Goal: Task Accomplishment & Management: Complete application form

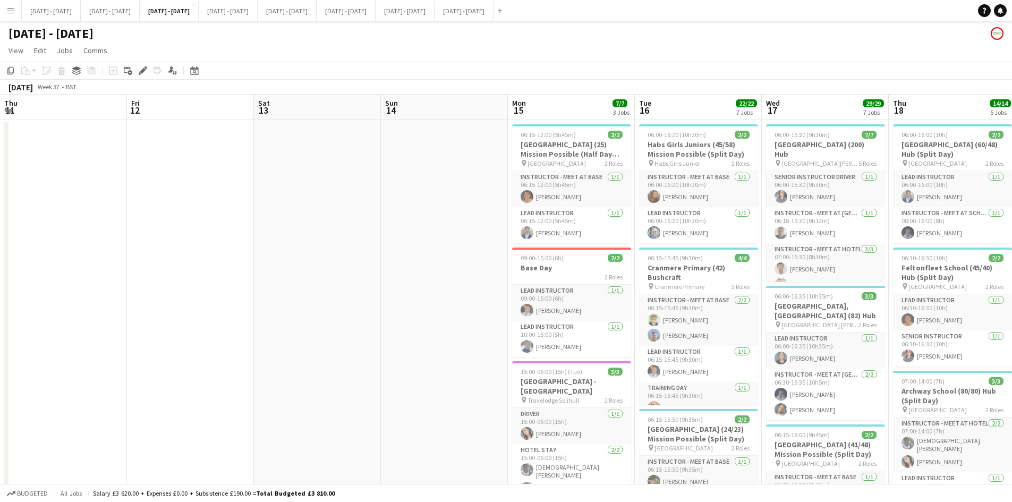
scroll to position [0, 424]
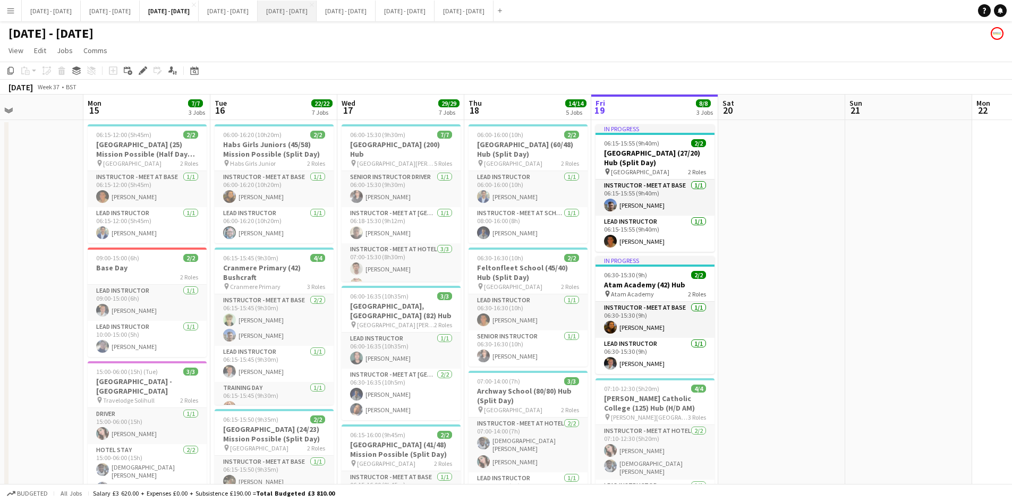
click at [316, 10] on button "[DATE] - [DATE] Close" at bounding box center [287, 11] width 59 height 21
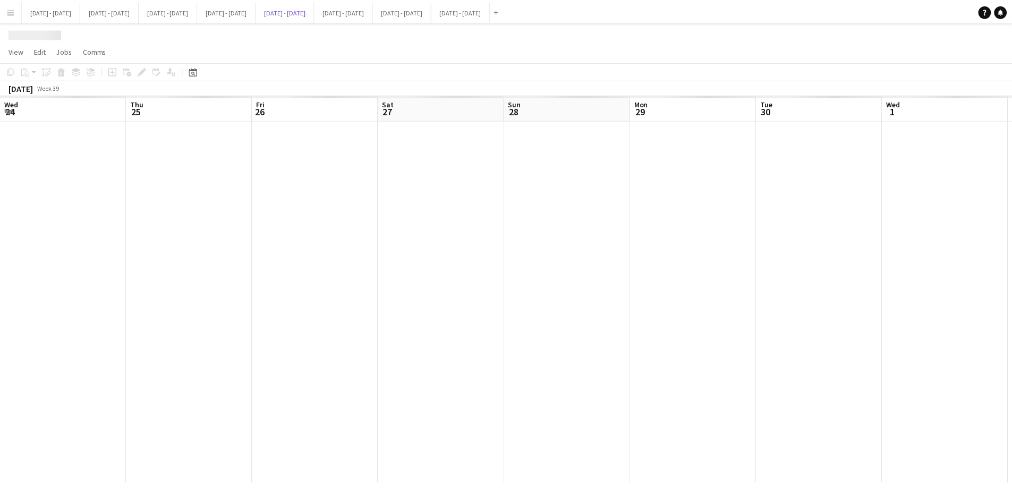
scroll to position [0, 366]
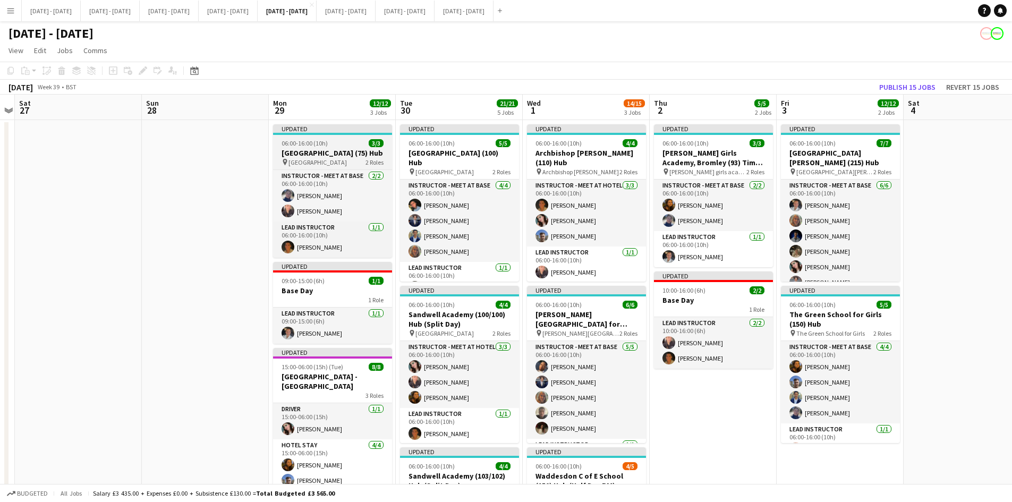
click at [346, 144] on div "06:00-16:00 (10h) 3/3" at bounding box center [332, 143] width 119 height 8
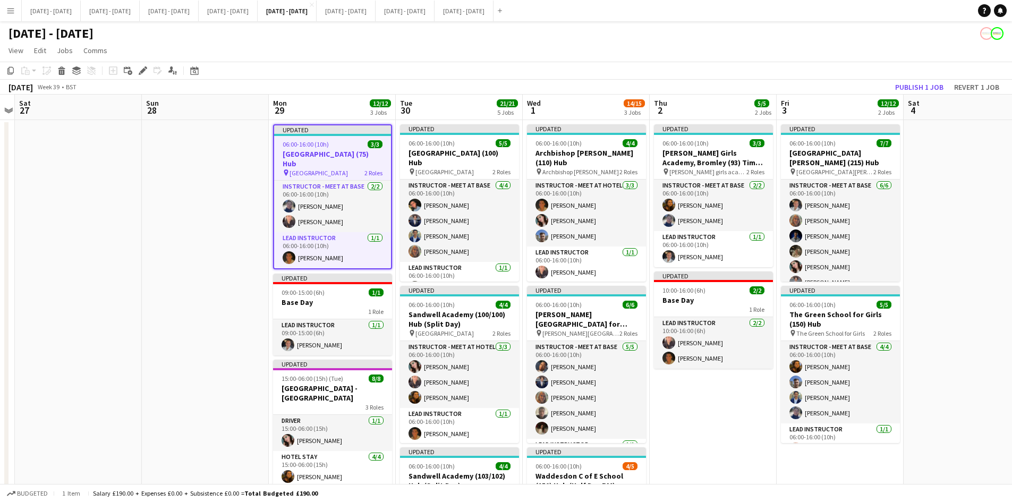
click at [346, 144] on div "06:00-16:00 (10h) 3/3" at bounding box center [332, 144] width 117 height 8
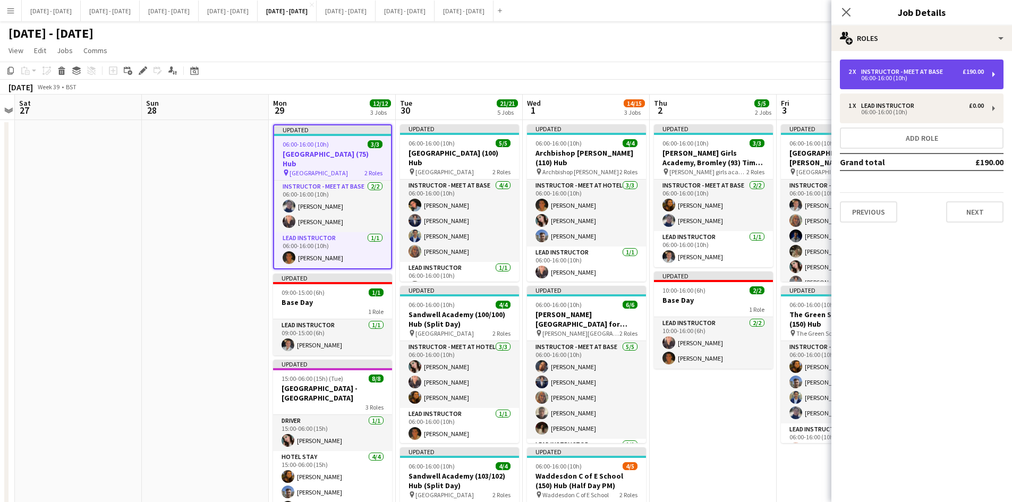
click at [869, 73] on div "Instructor - Meet at Base" at bounding box center [904, 71] width 86 height 7
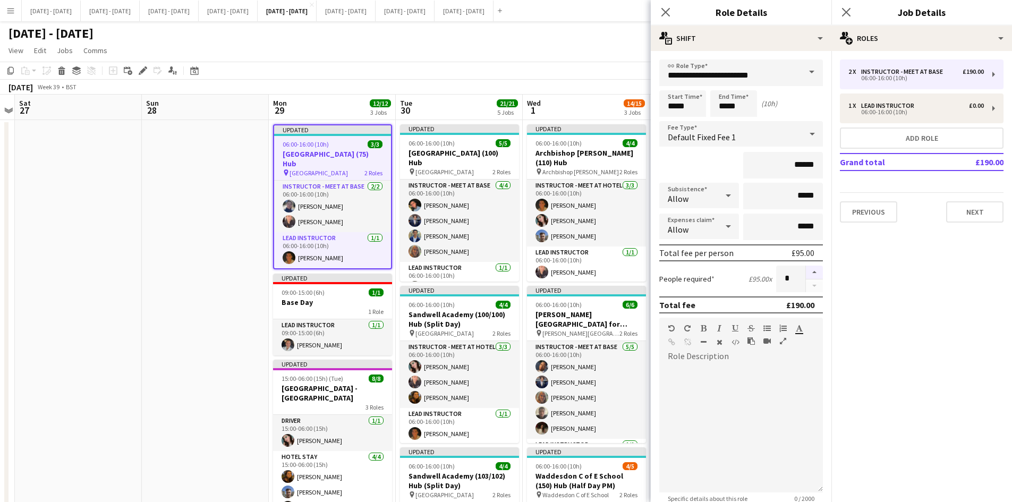
click at [807, 272] on button "button" at bounding box center [814, 272] width 17 height 14
type input "*"
click at [664, 13] on icon at bounding box center [665, 12] width 10 height 10
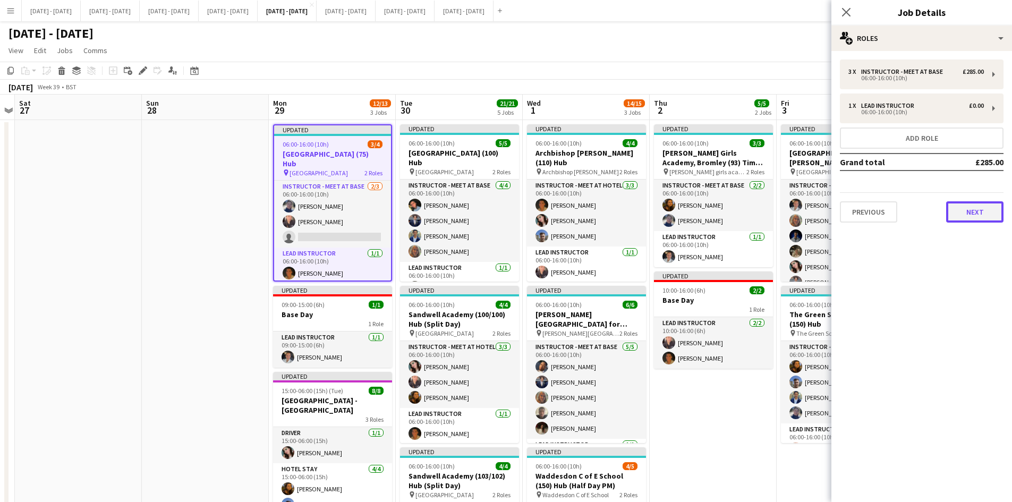
click at [957, 213] on button "Next" at bounding box center [974, 211] width 57 height 21
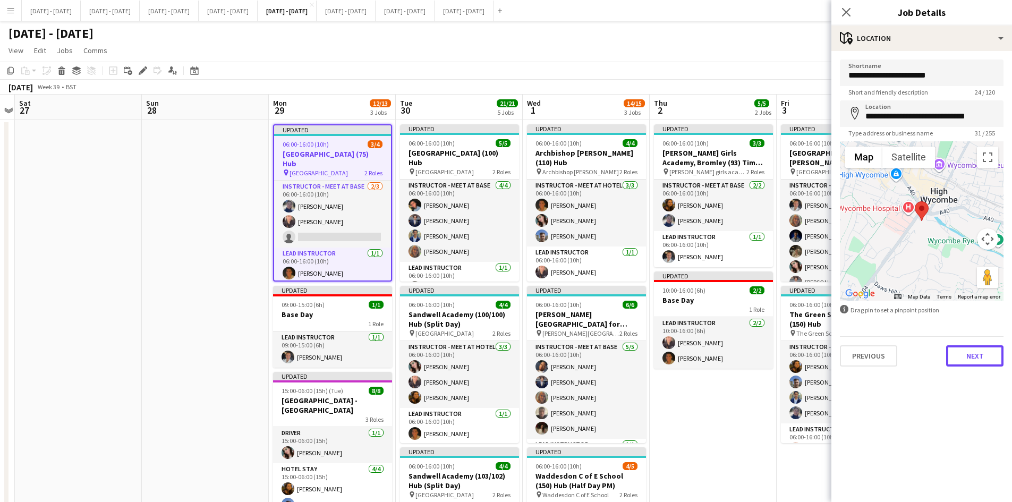
click at [962, 355] on button "Next" at bounding box center [974, 355] width 57 height 21
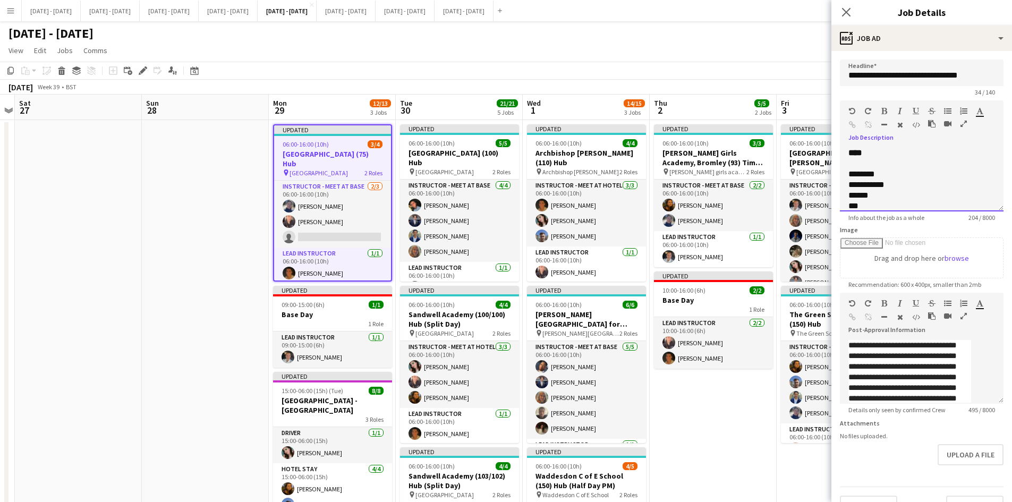
click at [854, 190] on div "**********" at bounding box center [909, 184] width 123 height 11
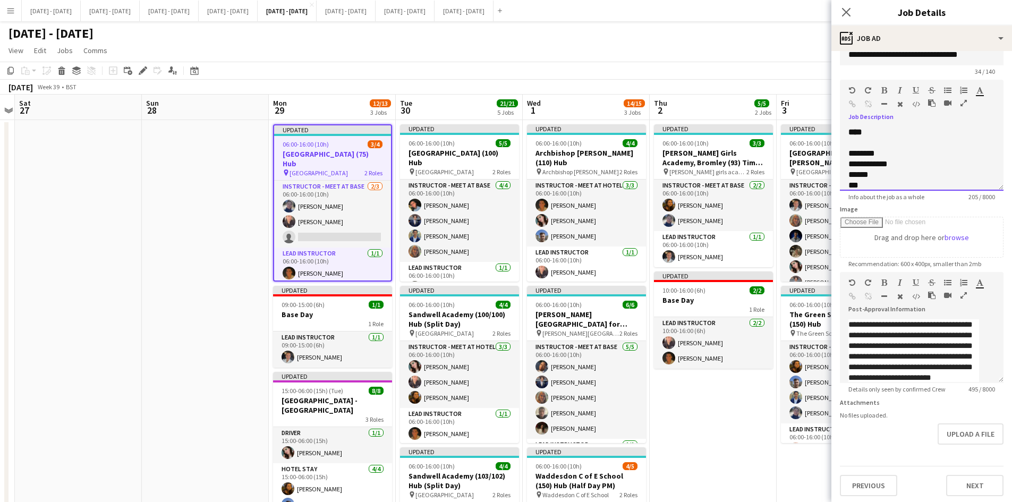
scroll to position [31, 0]
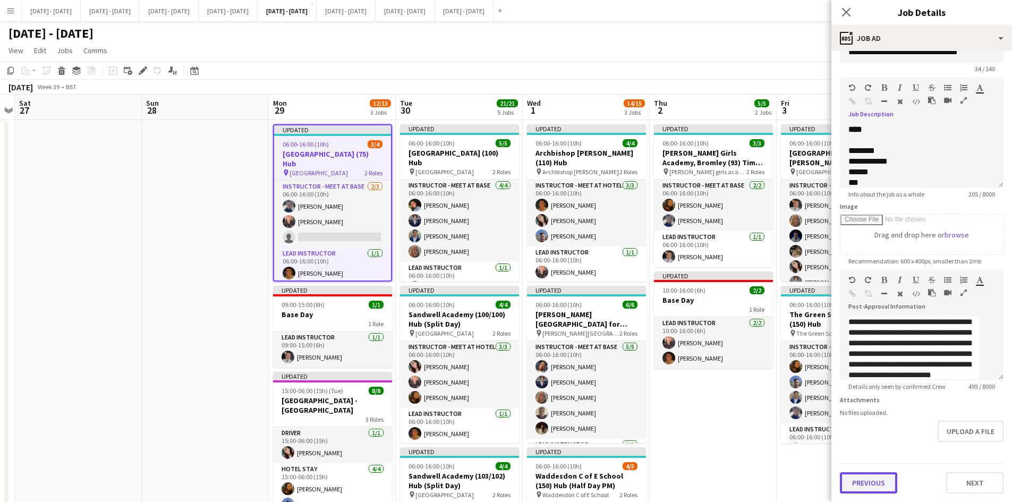
click at [876, 484] on button "Previous" at bounding box center [868, 482] width 57 height 21
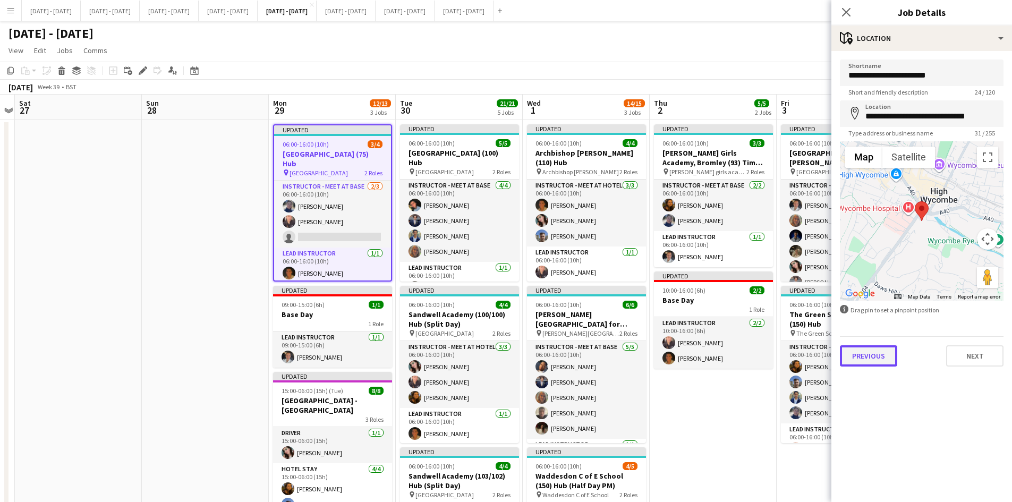
click at [871, 359] on button "Previous" at bounding box center [868, 355] width 57 height 21
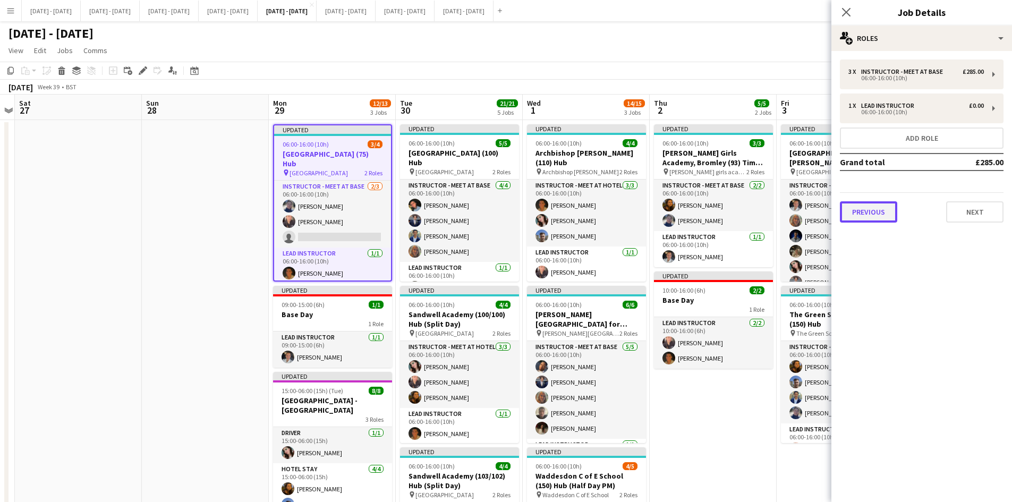
click at [860, 218] on button "Previous" at bounding box center [868, 211] width 57 height 21
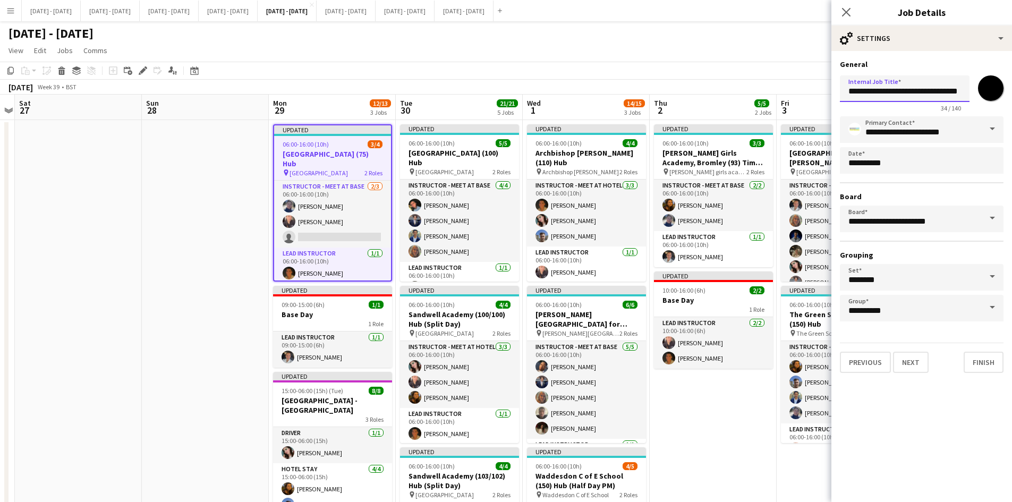
click at [955, 86] on input "**********" at bounding box center [905, 88] width 130 height 27
type input "**********"
click at [843, 8] on icon "Close pop-in" at bounding box center [846, 12] width 10 height 10
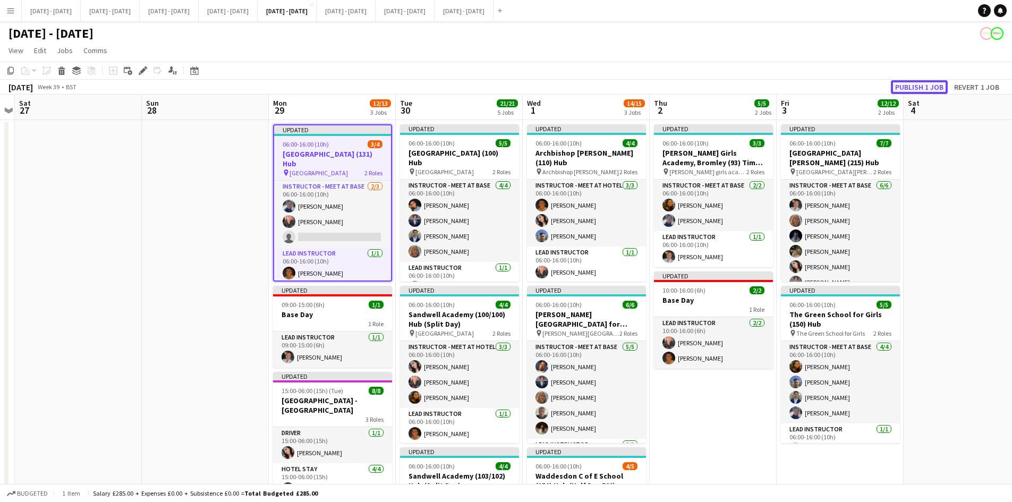
click at [906, 87] on button "Publish 1 job" at bounding box center [918, 87] width 57 height 14
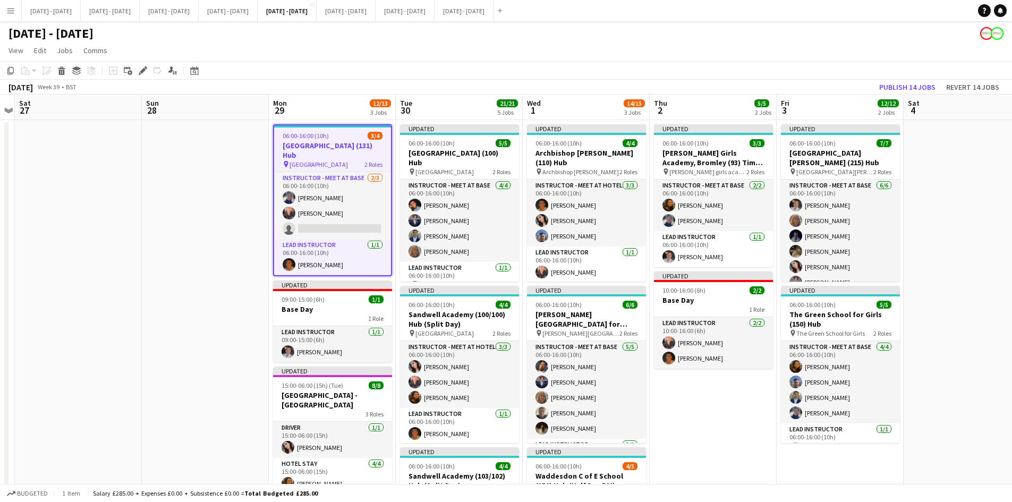
click at [347, 131] on app-job-card "06:00-16:00 (10h) 3/4 [GEOGRAPHIC_DATA] (131) Hub pin Cressex Community School …" at bounding box center [332, 200] width 119 height 152
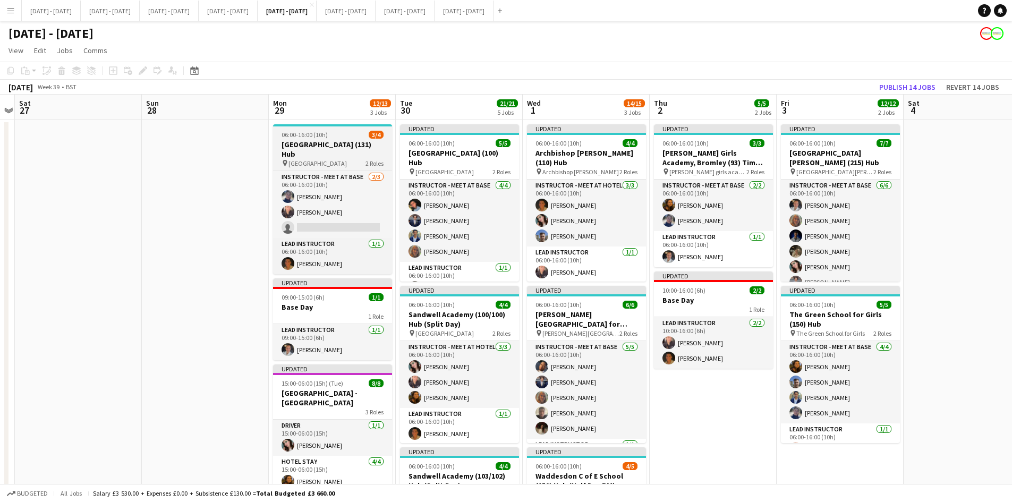
click at [347, 131] on div "06:00-16:00 (10h) 3/4" at bounding box center [332, 135] width 119 height 8
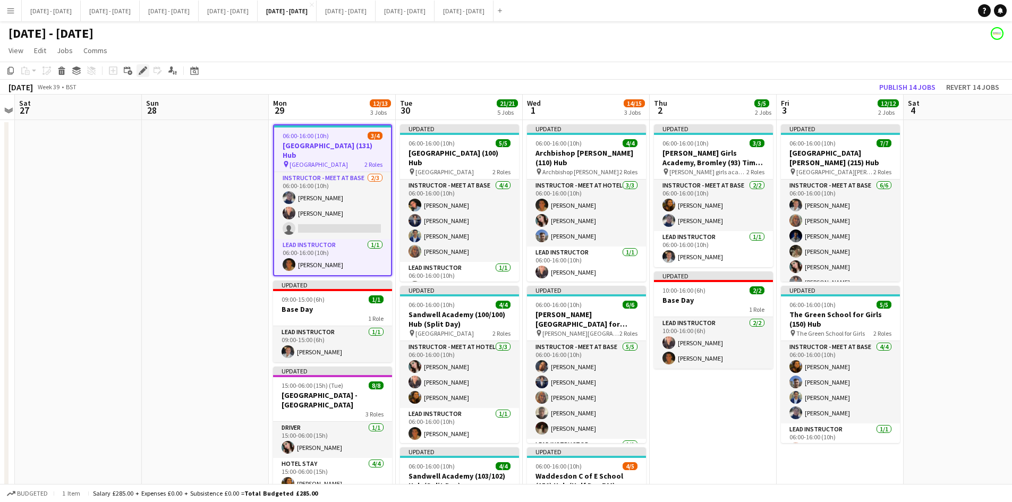
click at [141, 67] on icon "Edit" at bounding box center [143, 70] width 8 height 8
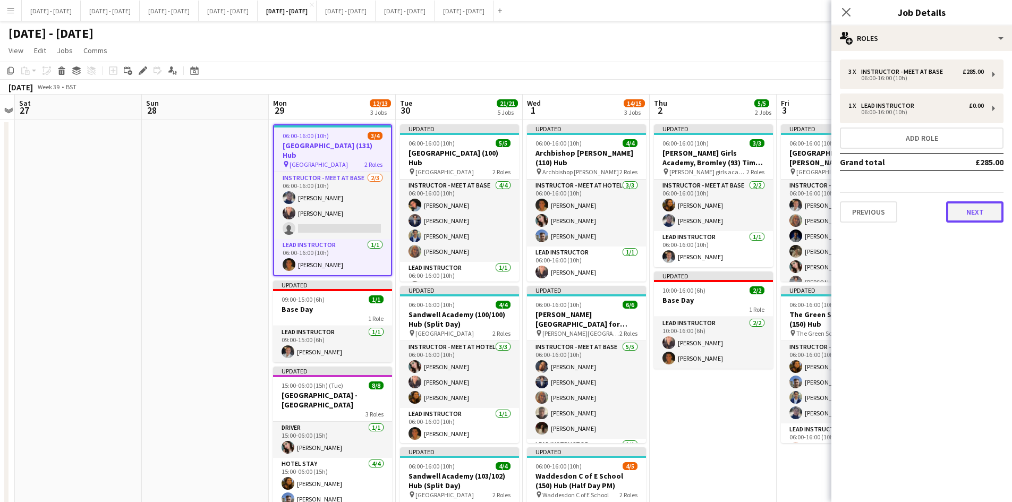
click at [970, 207] on button "Next" at bounding box center [974, 211] width 57 height 21
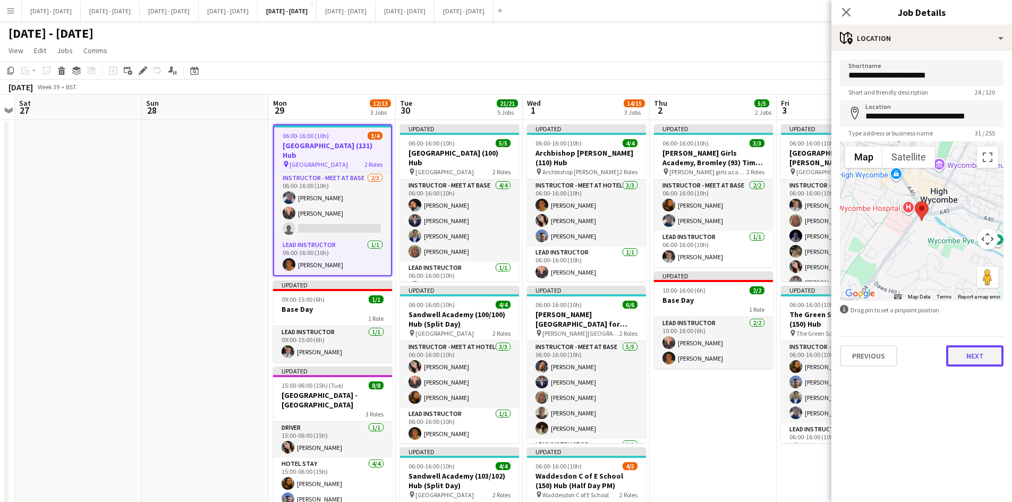
click at [959, 353] on button "Next" at bounding box center [974, 355] width 57 height 21
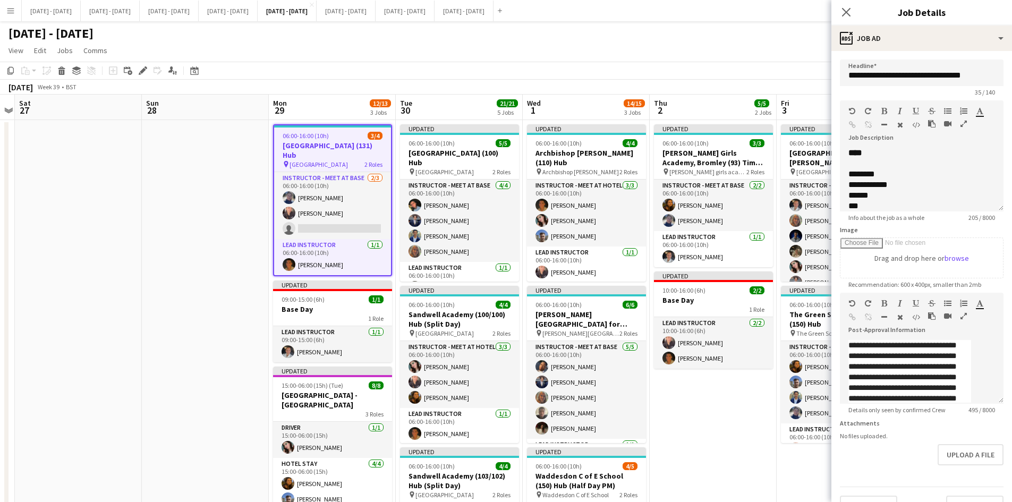
scroll to position [25, 0]
click at [949, 456] on button "Upload a file" at bounding box center [970, 454] width 66 height 21
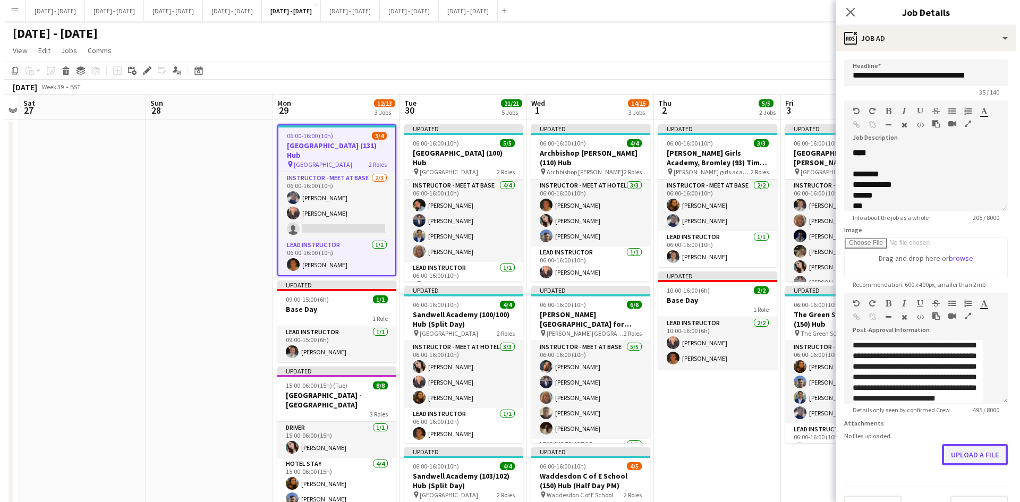
scroll to position [0, 0]
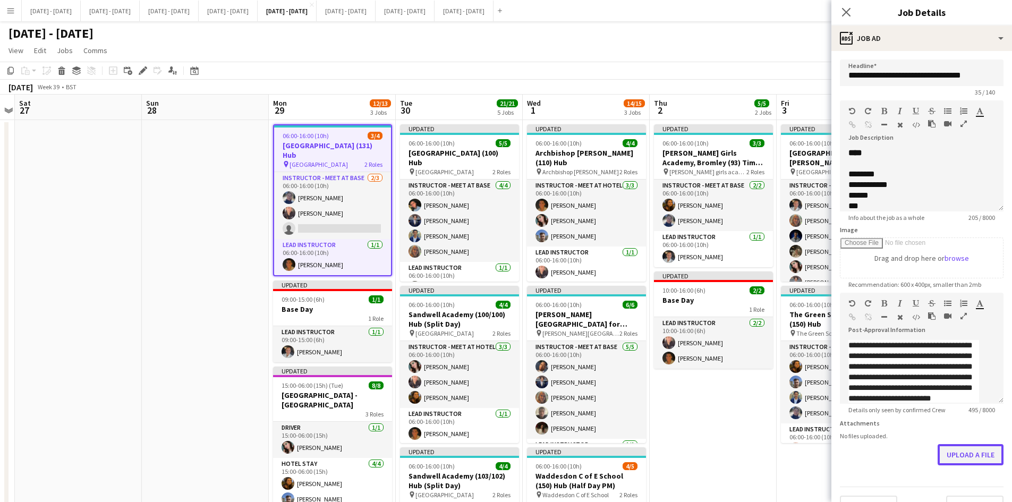
click at [944, 465] on button "Upload a file" at bounding box center [970, 454] width 66 height 21
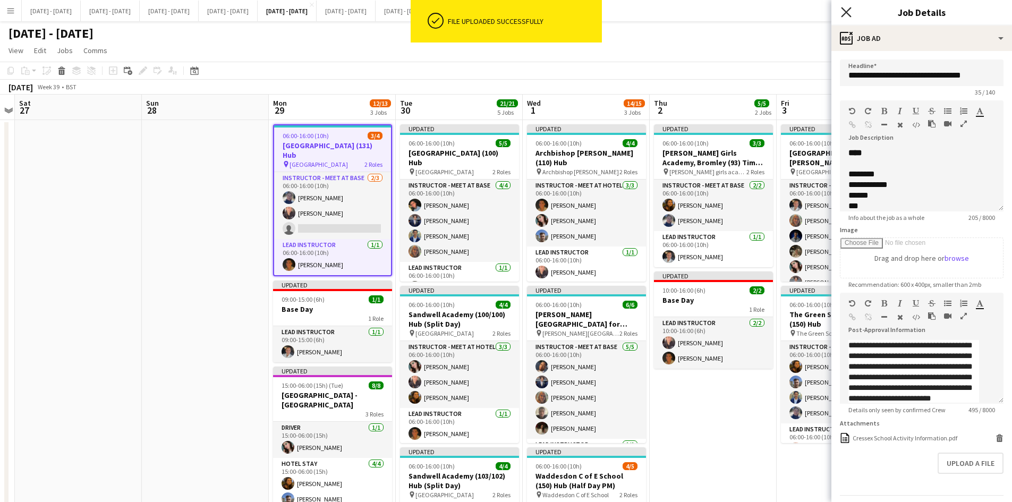
click at [849, 11] on icon "Close pop-in" at bounding box center [846, 12] width 10 height 10
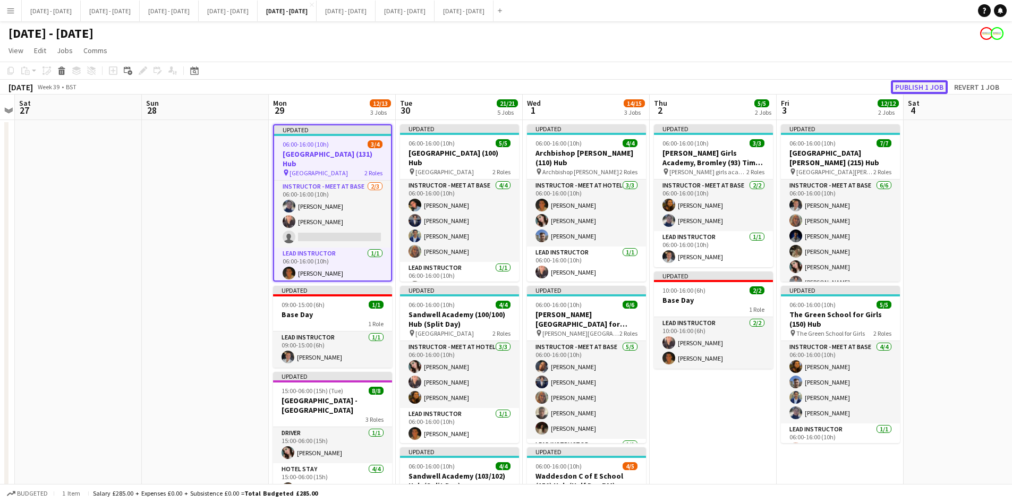
click at [908, 84] on button "Publish 1 job" at bounding box center [918, 87] width 57 height 14
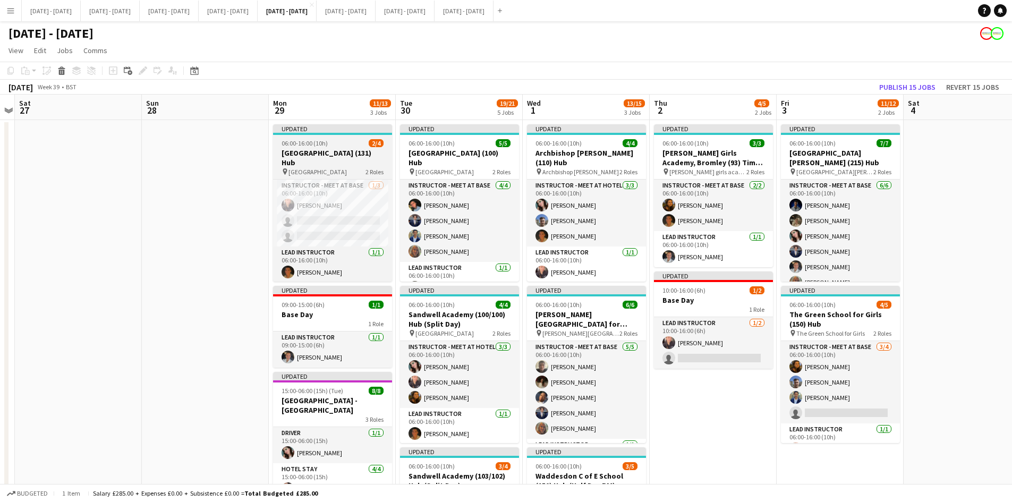
click at [347, 145] on div "06:00-16:00 (10h) 2/4" at bounding box center [332, 143] width 119 height 8
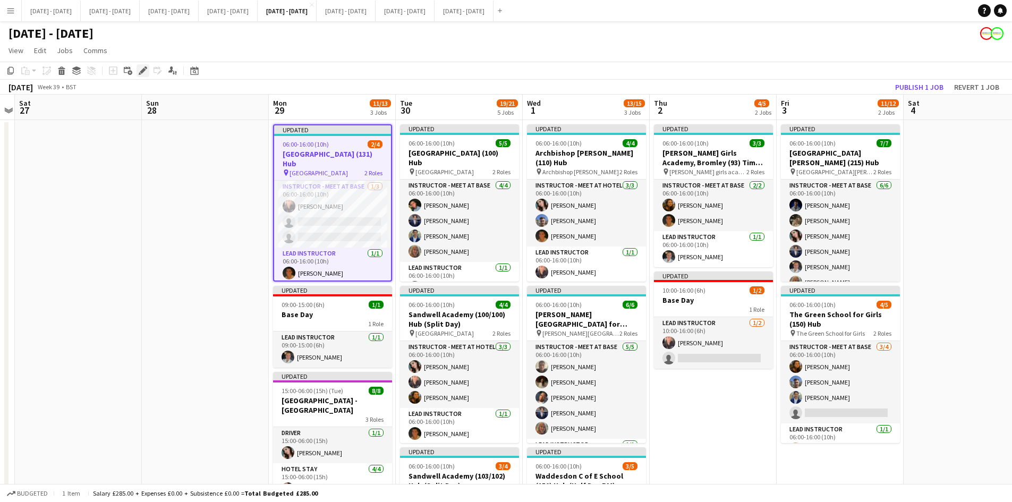
click at [142, 72] on icon at bounding box center [143, 71] width 6 height 6
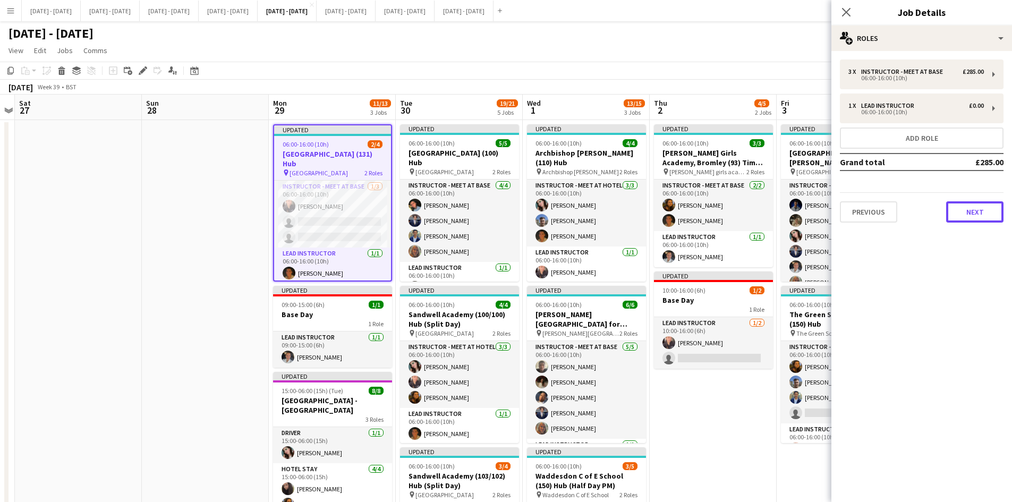
click at [962, 216] on button "Next" at bounding box center [974, 211] width 57 height 21
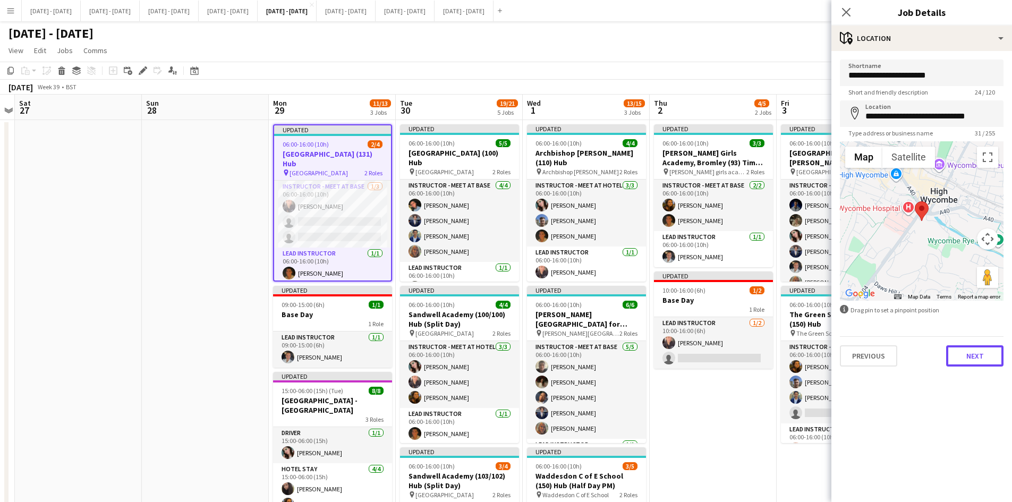
click at [957, 353] on button "Next" at bounding box center [974, 355] width 57 height 21
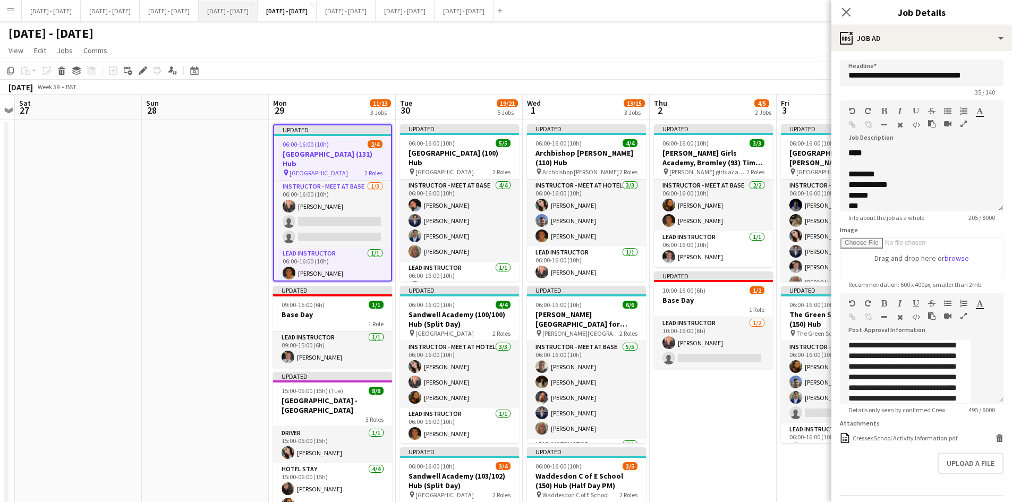
click at [258, 7] on button "[DATE] - [DATE] Close" at bounding box center [228, 11] width 59 height 21
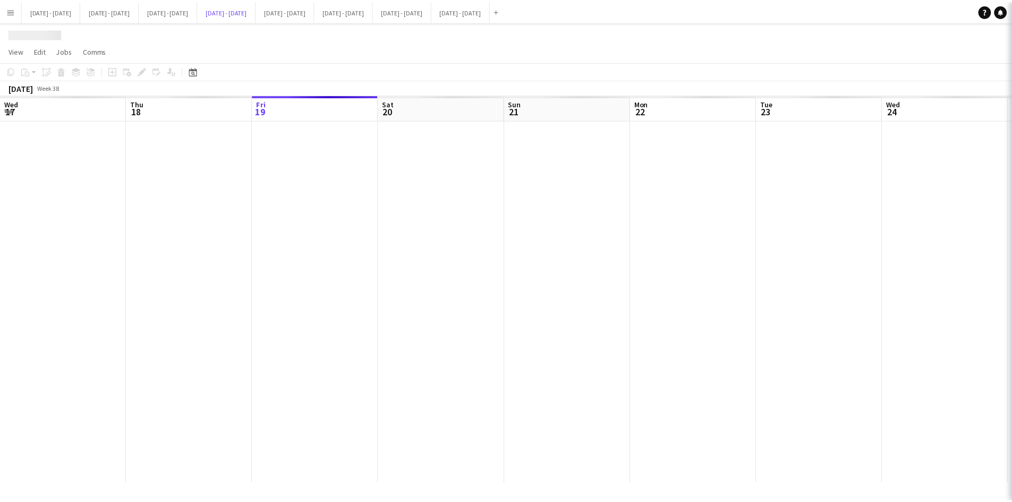
scroll to position [0, 361]
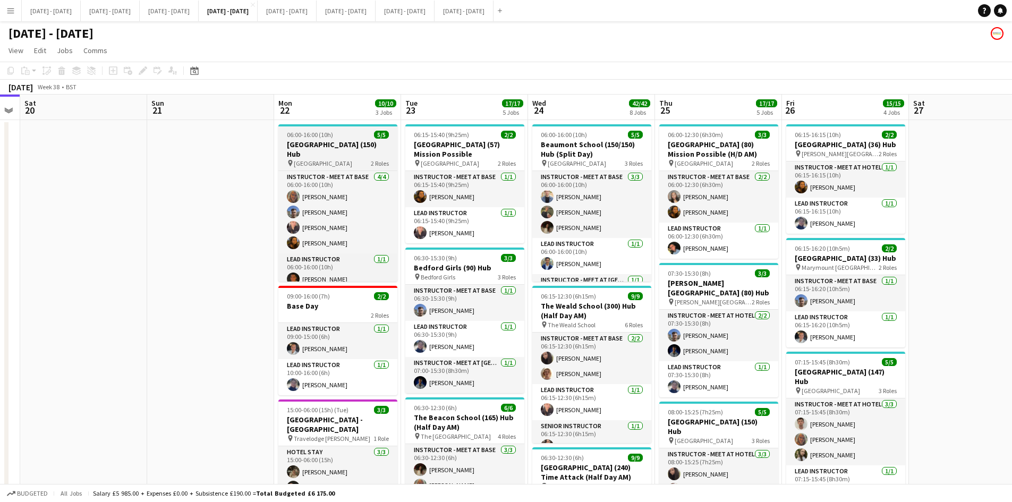
click at [352, 136] on div "06:00-16:00 (10h) 5/5" at bounding box center [337, 135] width 119 height 8
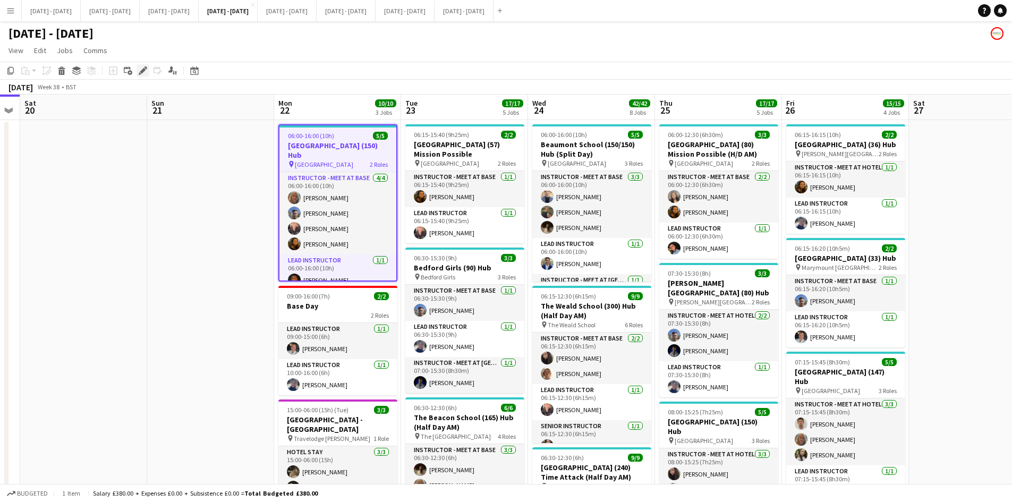
click at [142, 68] on icon "Edit" at bounding box center [143, 70] width 8 height 8
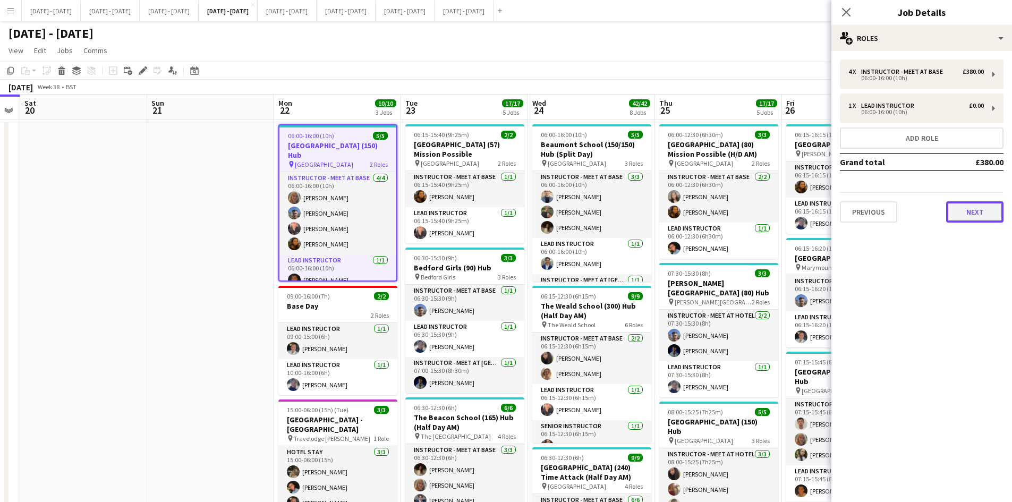
click at [970, 213] on button "Next" at bounding box center [974, 211] width 57 height 21
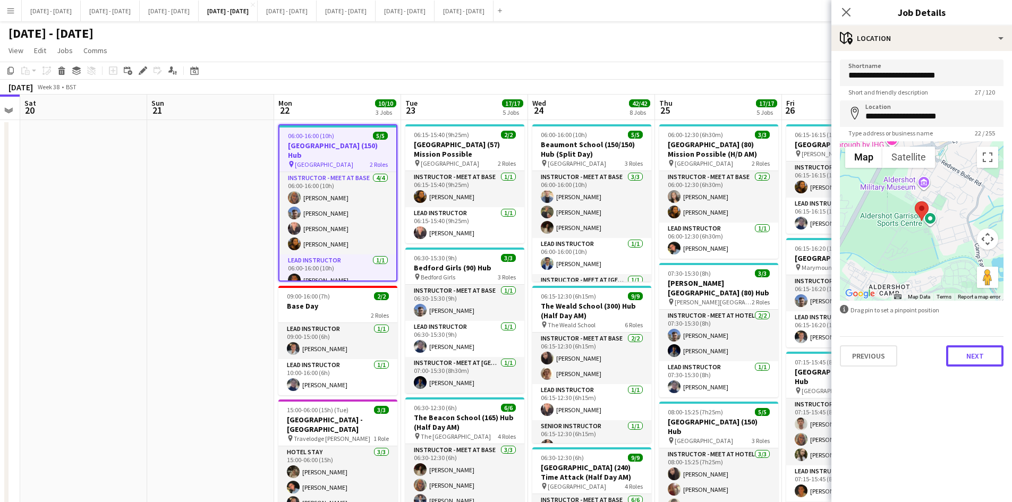
click at [976, 355] on button "Next" at bounding box center [974, 355] width 57 height 21
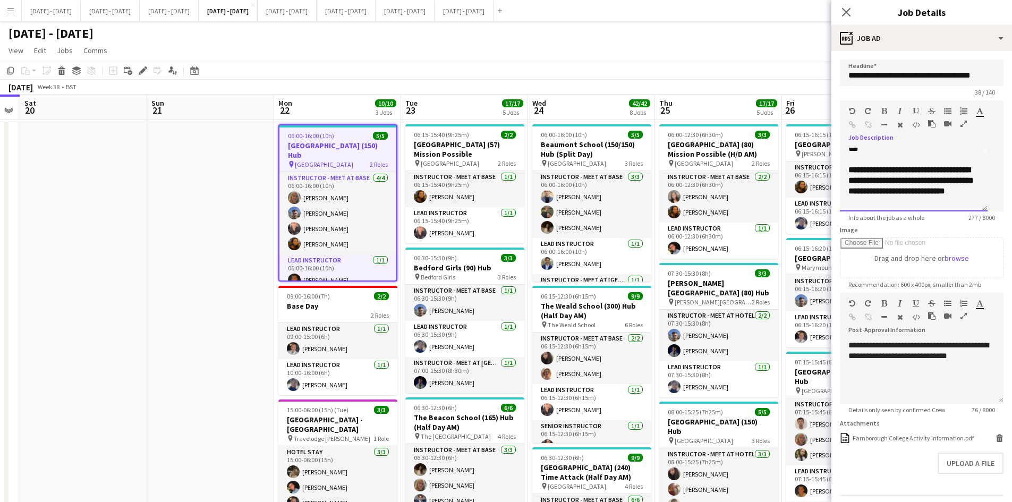
scroll to position [64, 0]
click at [954, 190] on div "**********" at bounding box center [913, 174] width 131 height 32
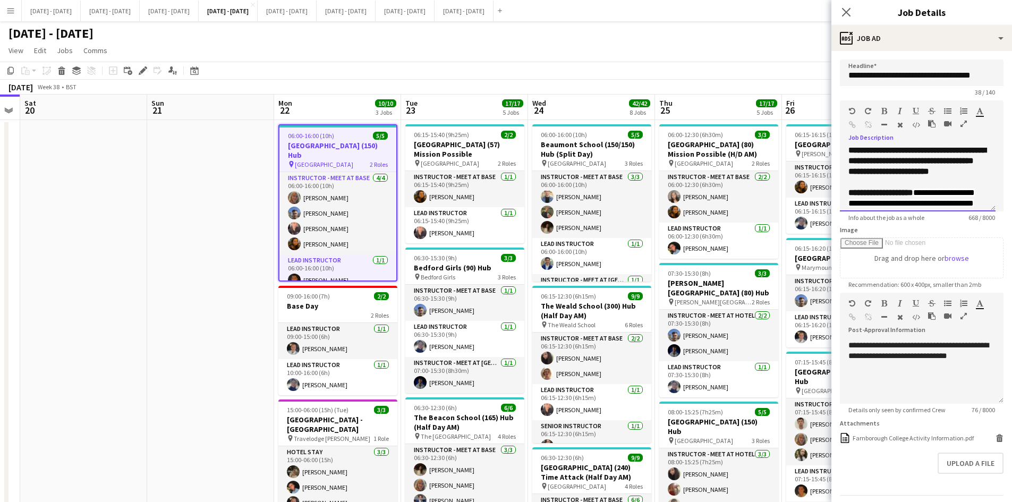
scroll to position [209, 0]
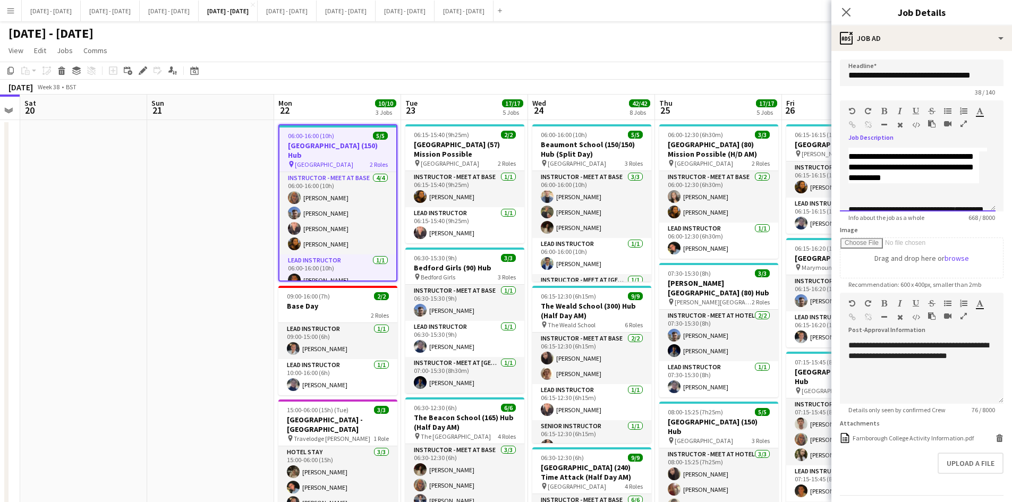
click at [896, 183] on div "**********" at bounding box center [913, 167] width 131 height 32
click at [897, 139] on span "**********" at bounding box center [911, 98] width 126 height 82
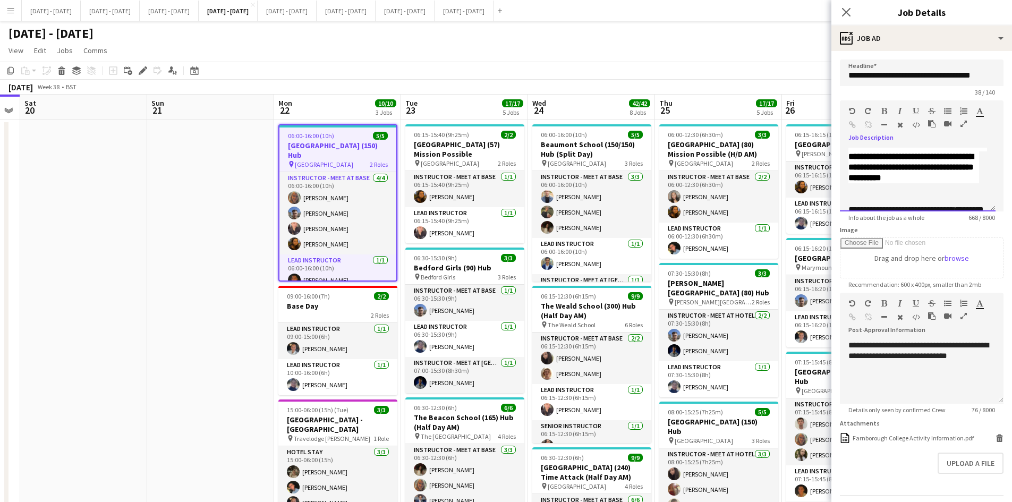
click at [897, 139] on span "**********" at bounding box center [911, 98] width 126 height 82
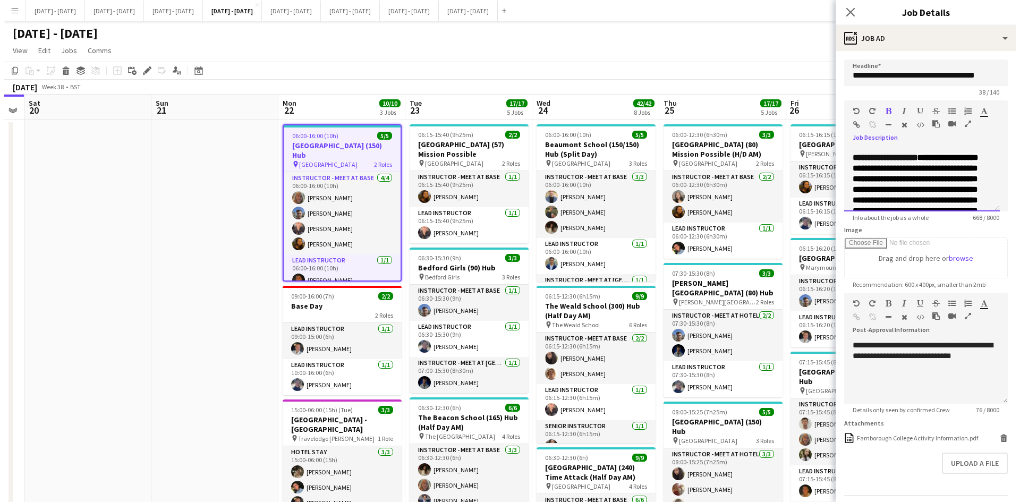
scroll to position [102, 0]
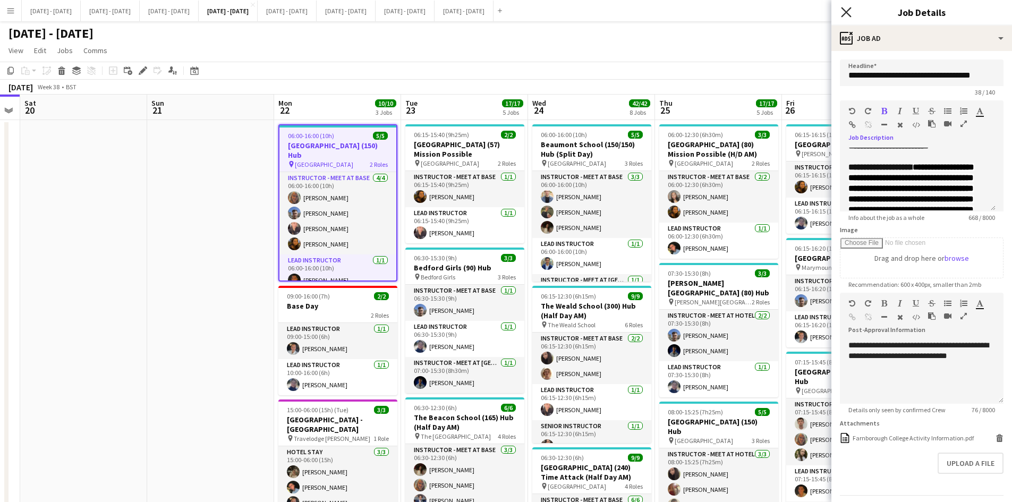
click at [845, 7] on icon "Close pop-in" at bounding box center [846, 12] width 10 height 10
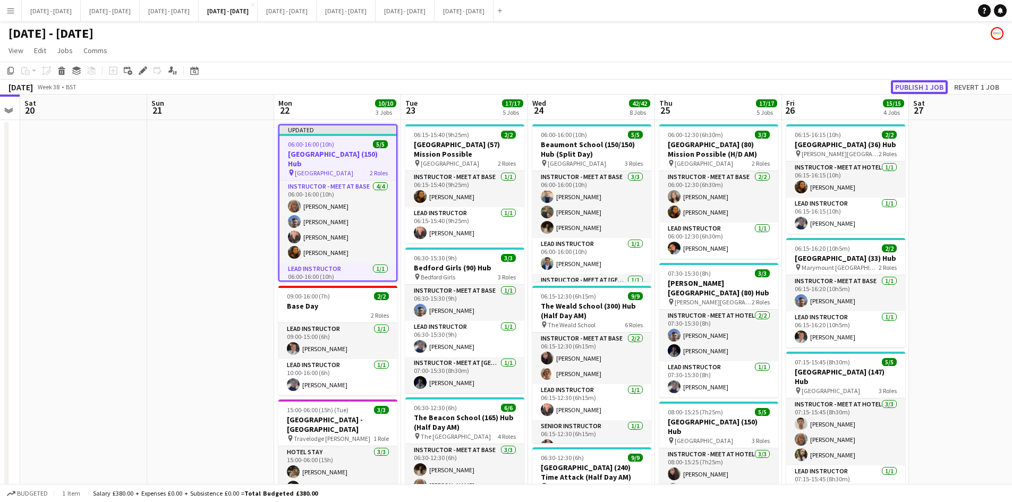
click at [900, 89] on button "Publish 1 job" at bounding box center [918, 87] width 57 height 14
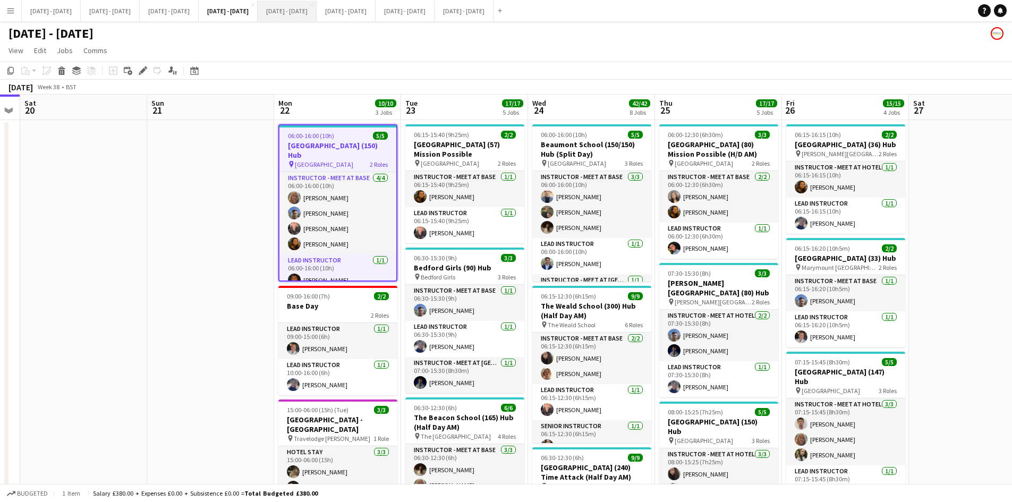
click at [316, 11] on button "[DATE] - [DATE] Close" at bounding box center [287, 11] width 59 height 21
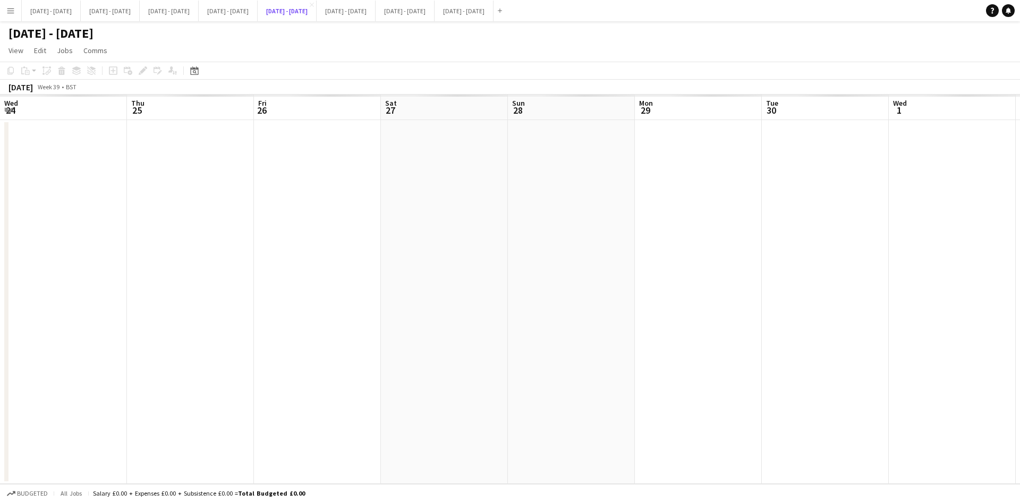
scroll to position [0, 366]
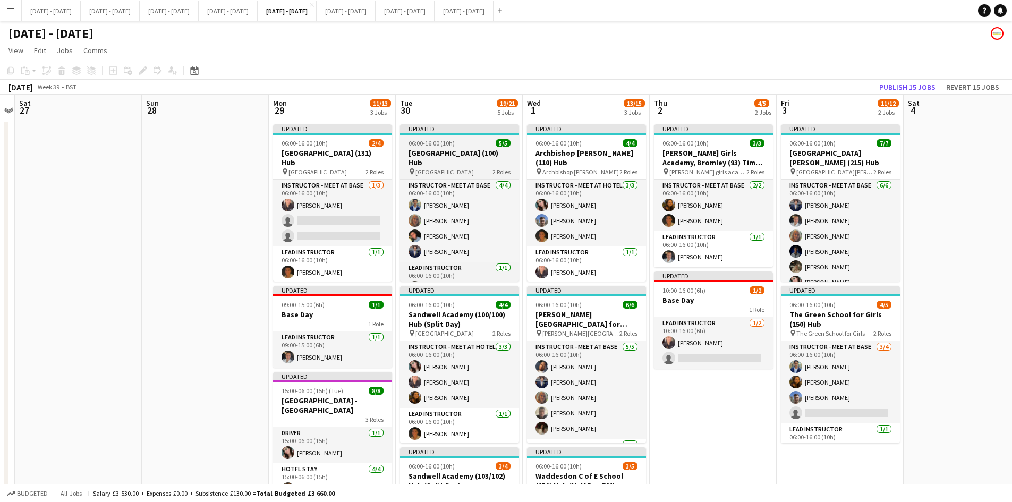
click at [469, 145] on div "06:00-16:00 (10h) 5/5" at bounding box center [459, 143] width 119 height 8
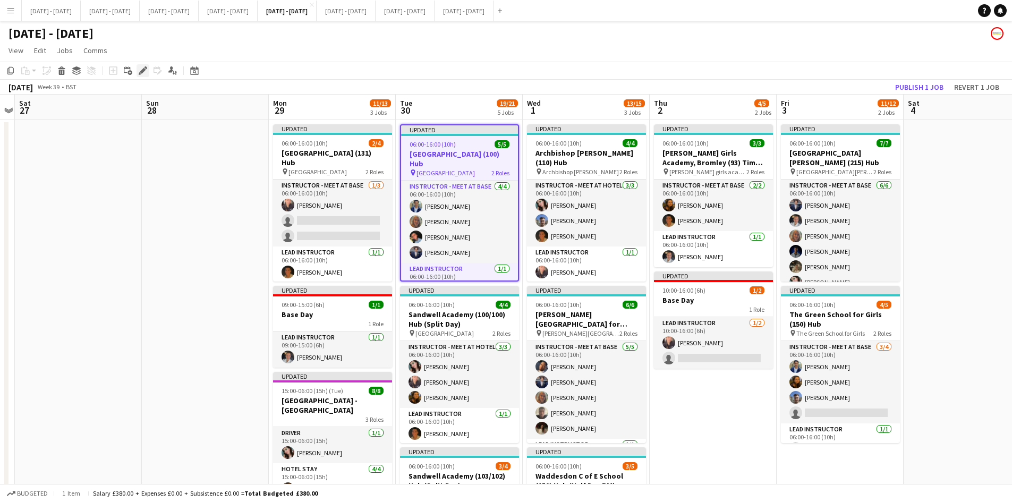
click at [140, 69] on icon "Edit" at bounding box center [143, 70] width 8 height 8
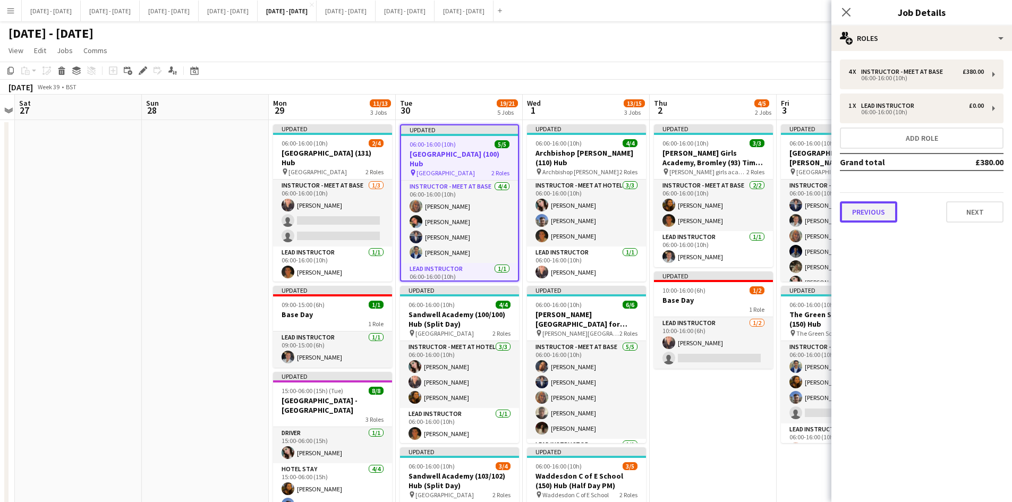
click at [877, 208] on button "Previous" at bounding box center [868, 211] width 57 height 21
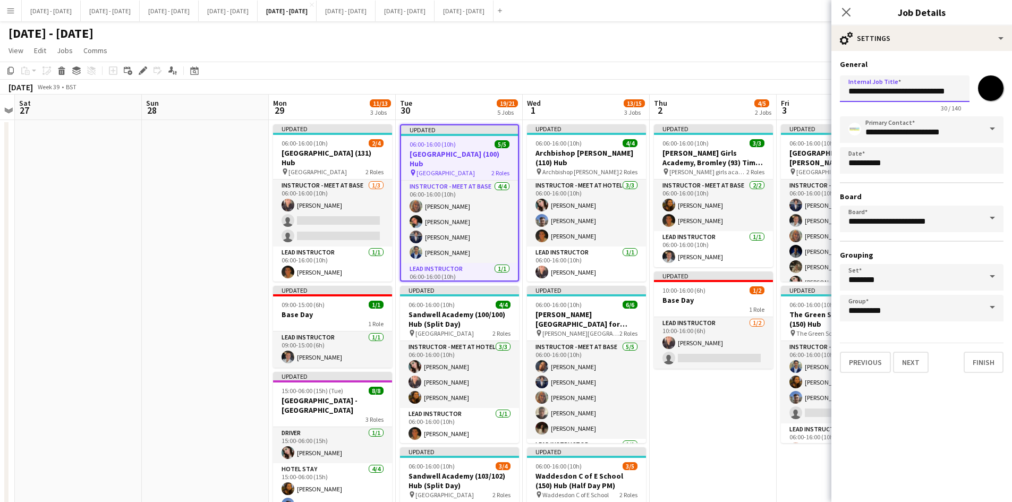
click at [943, 88] on input "**********" at bounding box center [905, 88] width 130 height 27
type input "**********"
click at [912, 366] on button "Next" at bounding box center [911, 362] width 36 height 21
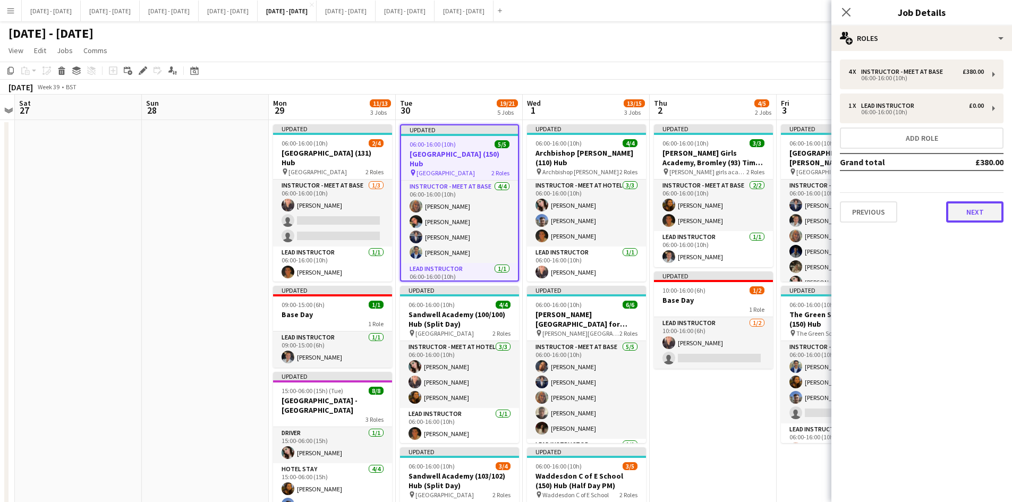
click at [978, 211] on button "Next" at bounding box center [974, 211] width 57 height 21
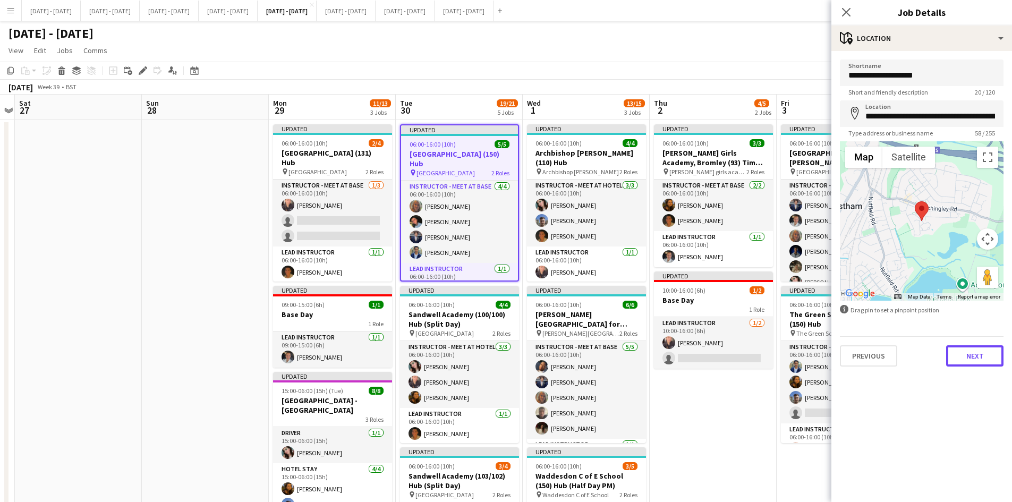
click at [963, 355] on button "Next" at bounding box center [974, 355] width 57 height 21
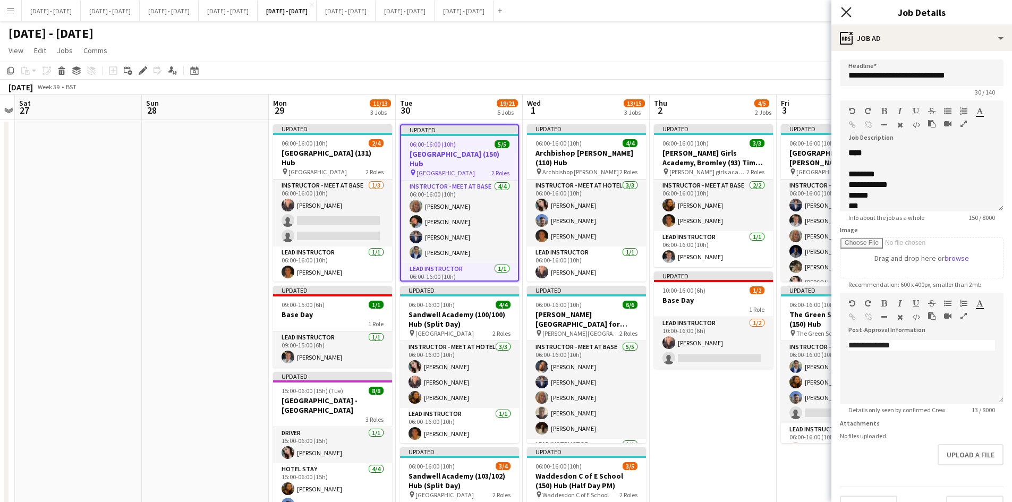
click at [844, 10] on icon at bounding box center [846, 12] width 10 height 10
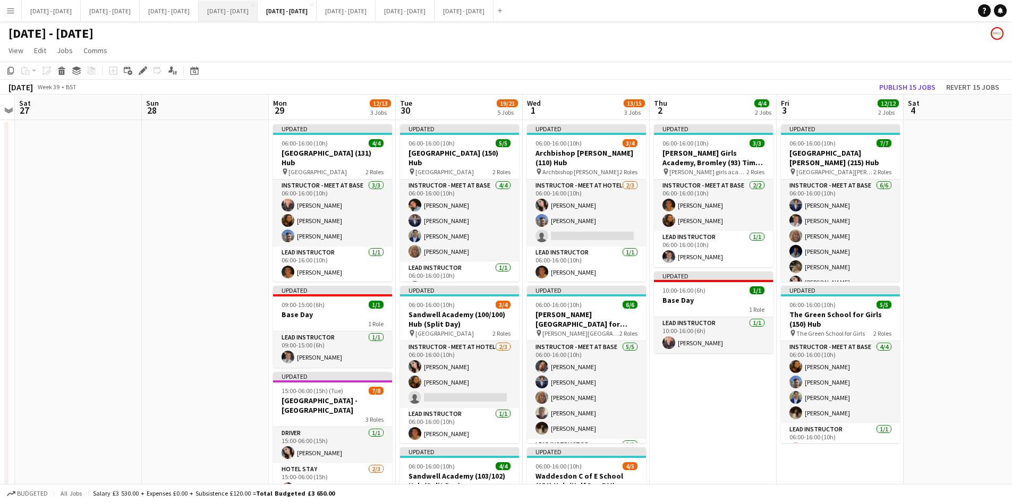
click at [249, 7] on button "[DATE] - [DATE] Close" at bounding box center [228, 11] width 59 height 21
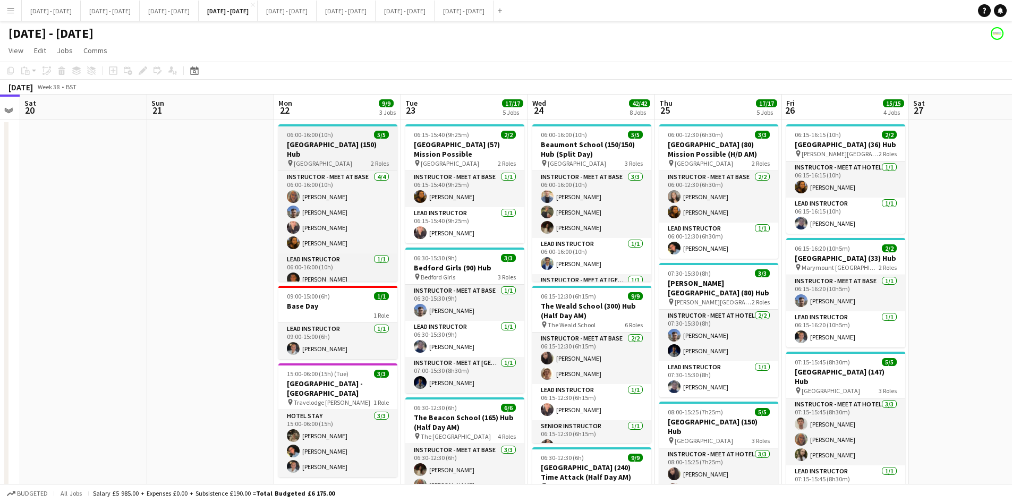
click at [341, 135] on div "06:00-16:00 (10h) 5/5" at bounding box center [337, 135] width 119 height 8
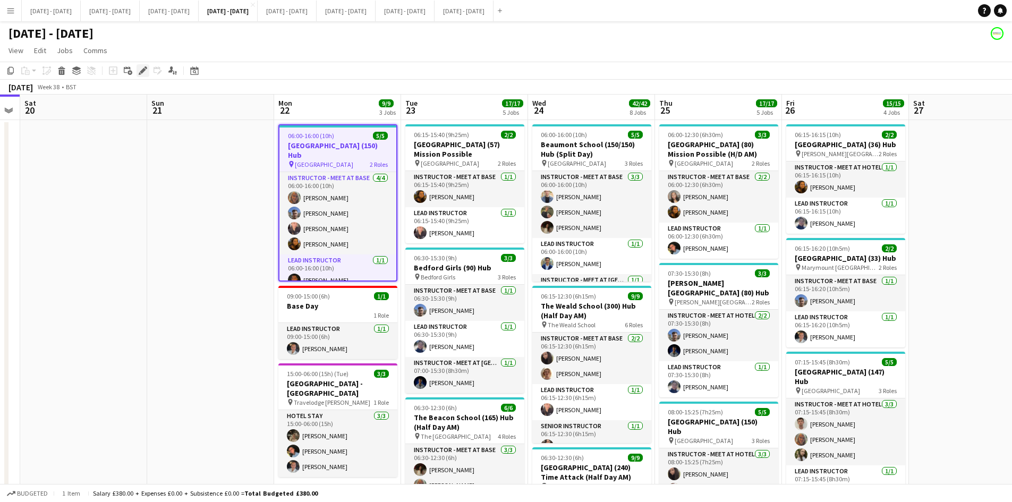
click at [143, 70] on icon at bounding box center [143, 71] width 6 height 6
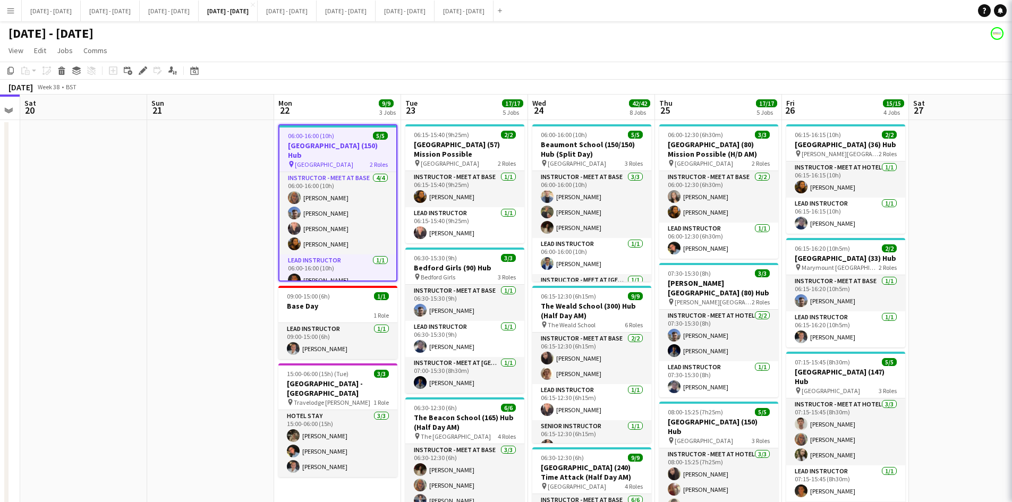
type input "**********"
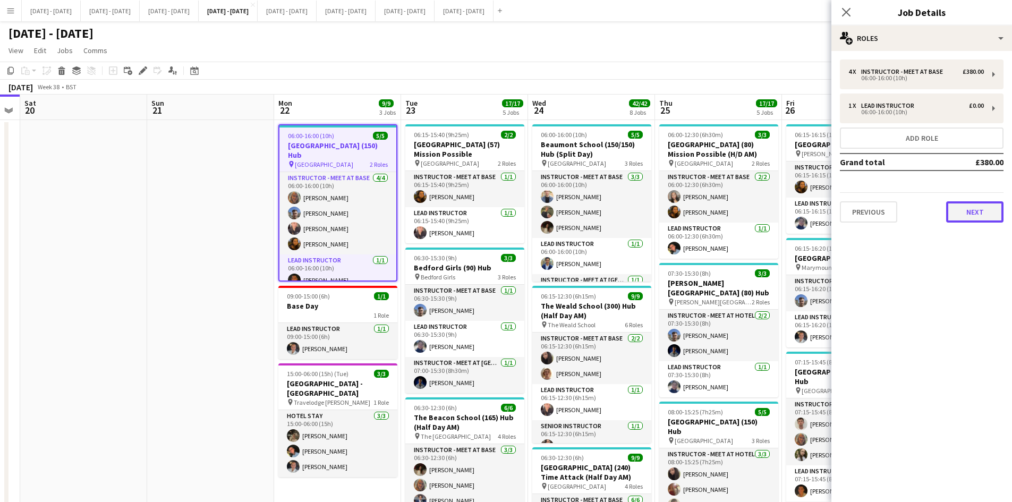
click at [959, 209] on button "Next" at bounding box center [974, 211] width 57 height 21
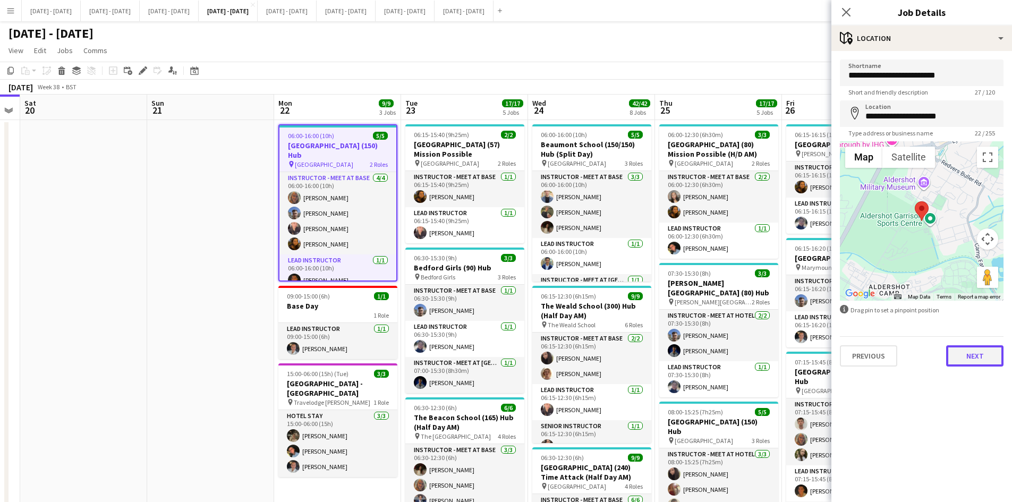
click at [965, 357] on button "Next" at bounding box center [974, 355] width 57 height 21
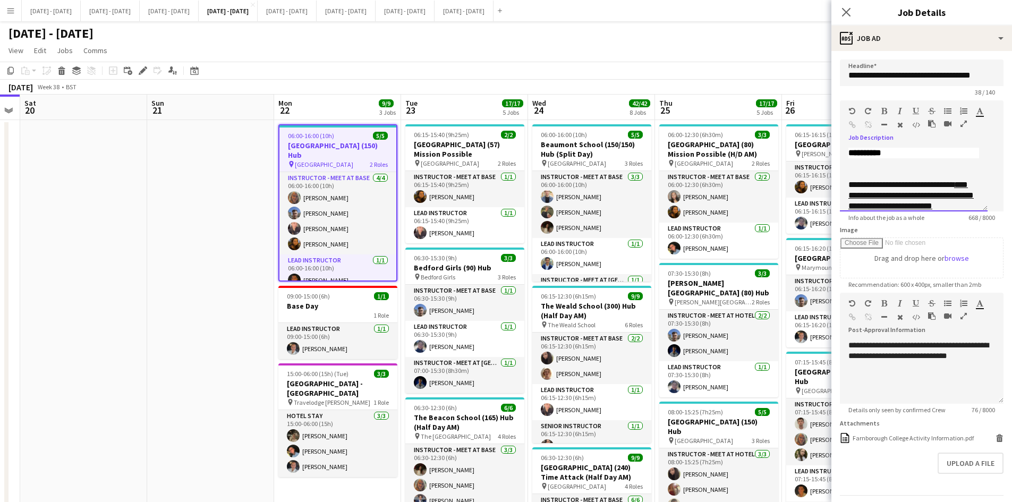
scroll to position [255, 0]
click at [949, 150] on div "**********" at bounding box center [913, 134] width 131 height 32
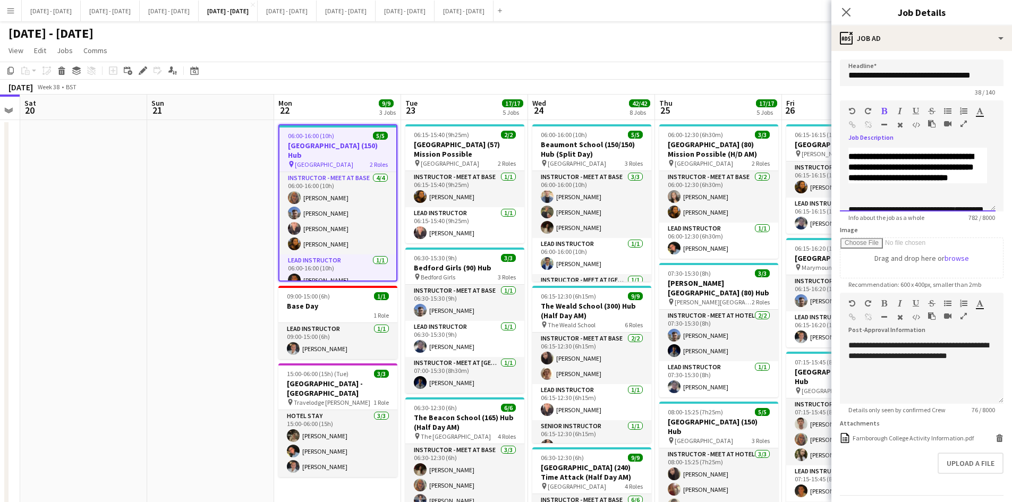
scroll to position [262, 0]
click at [846, 9] on icon "Close pop-in" at bounding box center [846, 12] width 10 height 10
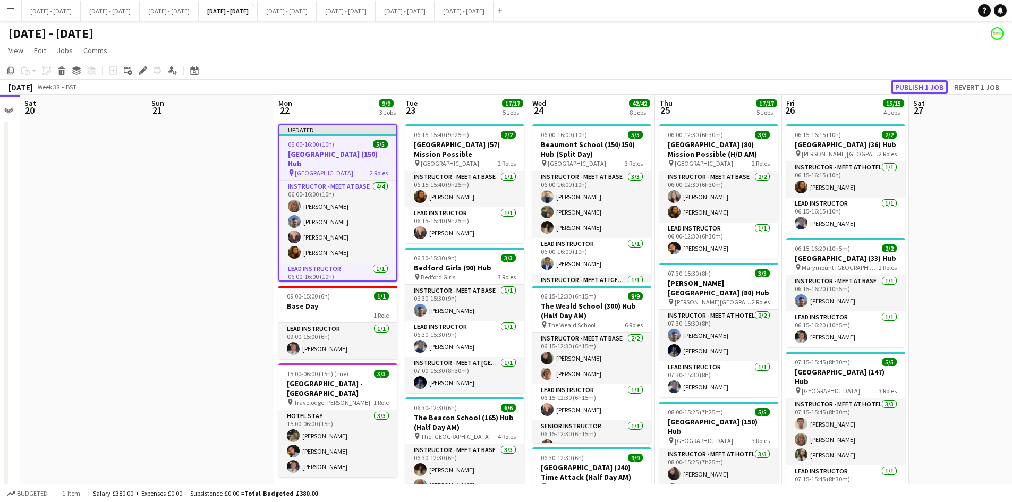
click at [901, 87] on button "Publish 1 job" at bounding box center [918, 87] width 57 height 14
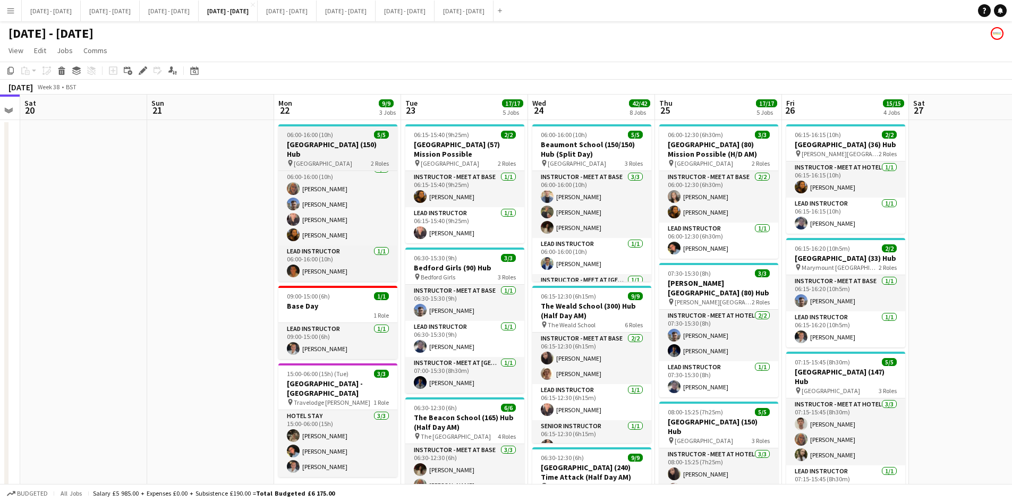
scroll to position [0, 0]
